Goal: Find specific page/section: Find specific page/section

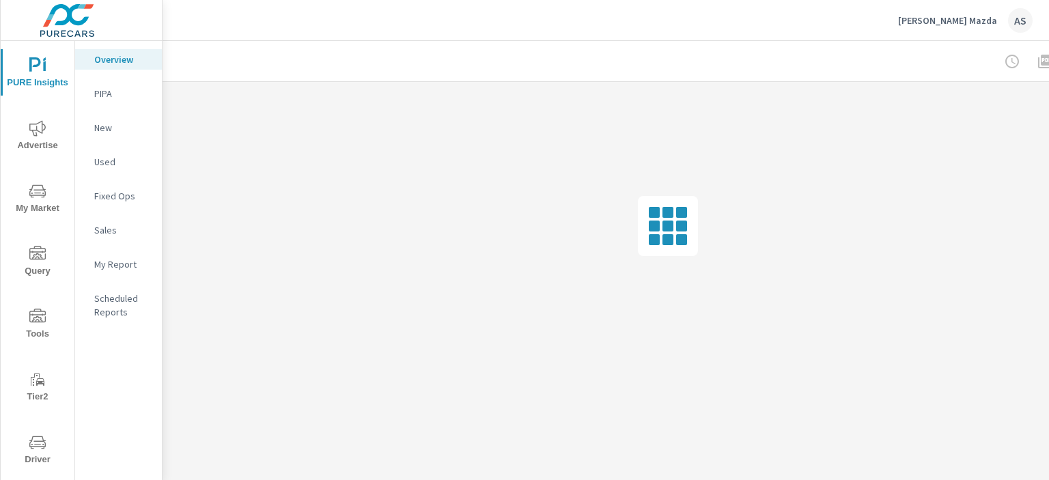
click at [32, 451] on span "Driver" at bounding box center [38, 450] width 66 height 33
click at [37, 453] on span "Driver" at bounding box center [38, 450] width 66 height 33
